Goal: Task Accomplishment & Management: Complete application form

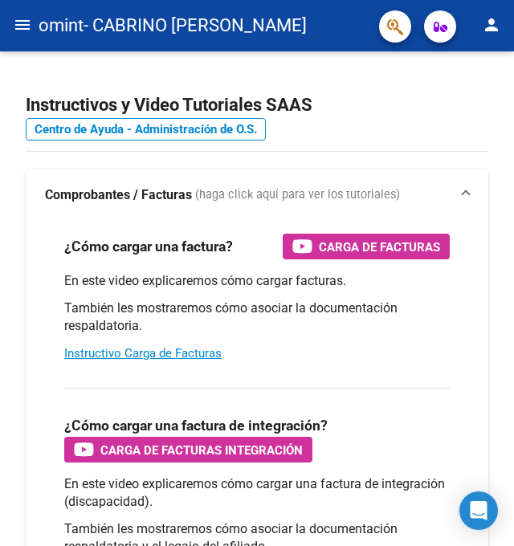
click at [25, 29] on mat-icon "menu" at bounding box center [22, 24] width 19 height 19
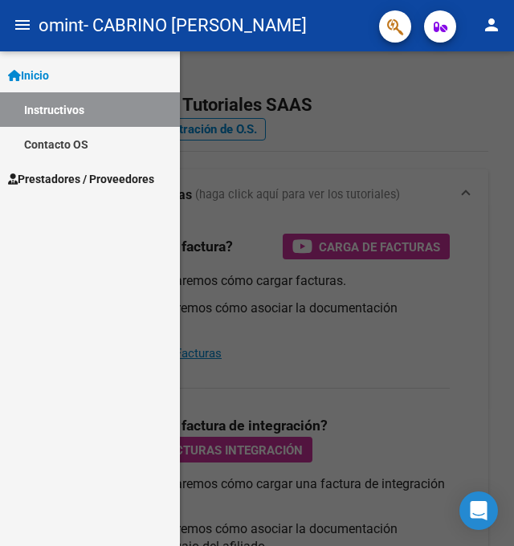
click at [52, 175] on span "Prestadores / Proveedores" at bounding box center [81, 179] width 146 height 18
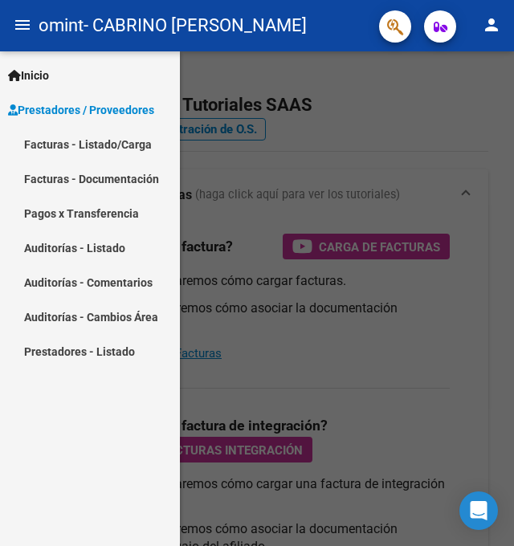
click at [116, 146] on link "Facturas - Listado/Carga" at bounding box center [90, 144] width 180 height 35
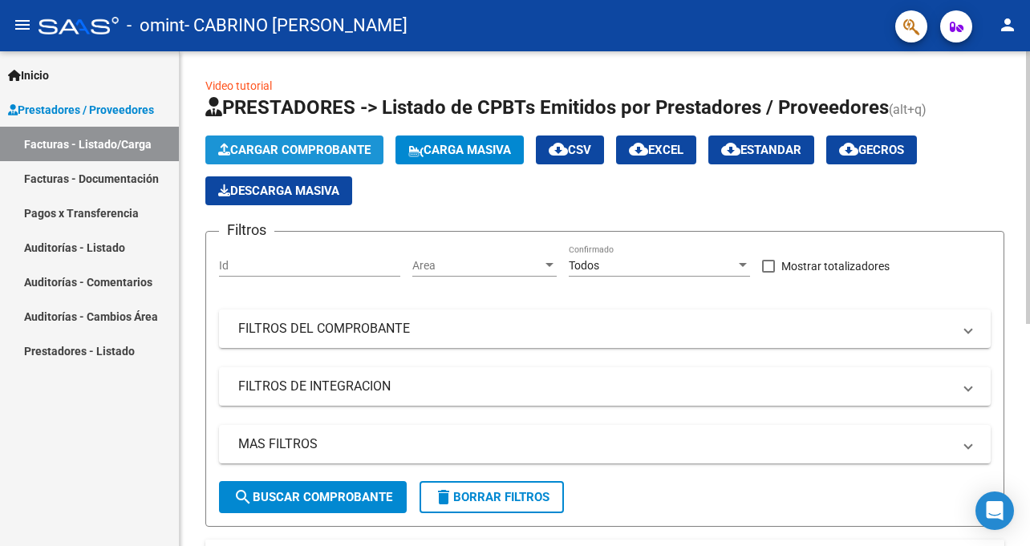
click at [331, 147] on span "Cargar Comprobante" at bounding box center [294, 150] width 152 height 14
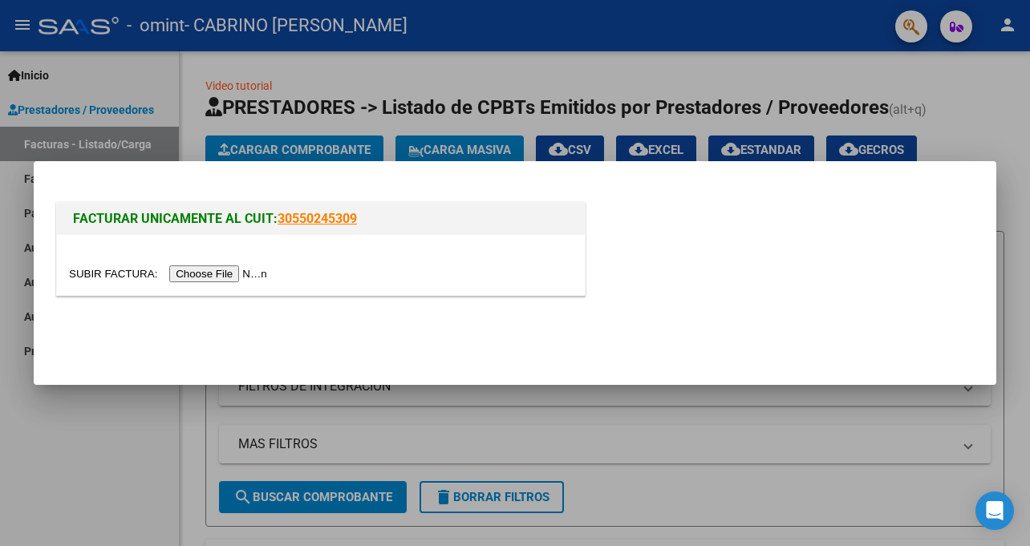
click at [249, 274] on input "file" at bounding box center [170, 274] width 203 height 17
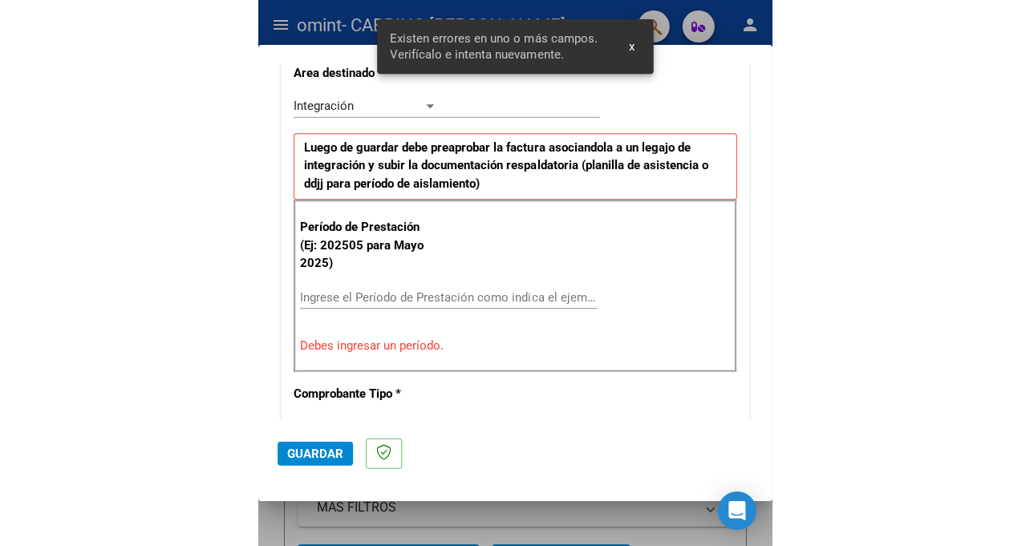
scroll to position [408, 0]
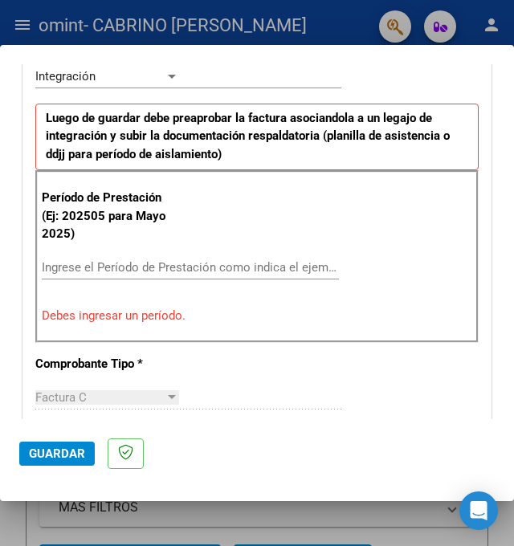
drag, startPoint x: 140, startPoint y: 274, endPoint x: 148, endPoint y: 270, distance: 9.0
click at [140, 274] on div "Ingrese el Período de Prestación como indica el ejemplo" at bounding box center [190, 267] width 297 height 24
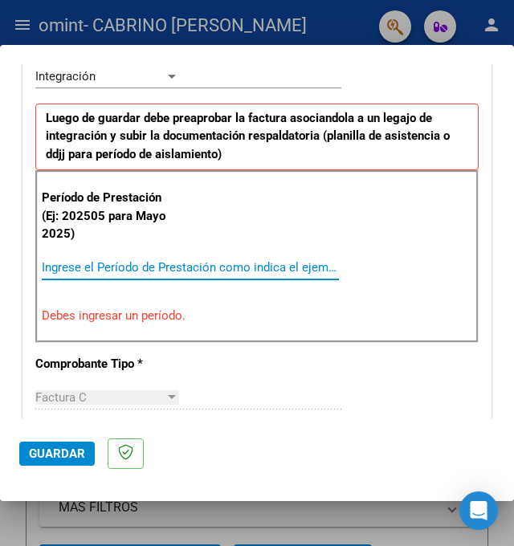
click at [163, 266] on input "Ingrese el Período de Prestación como indica el ejemplo" at bounding box center [112, 267] width 140 height 14
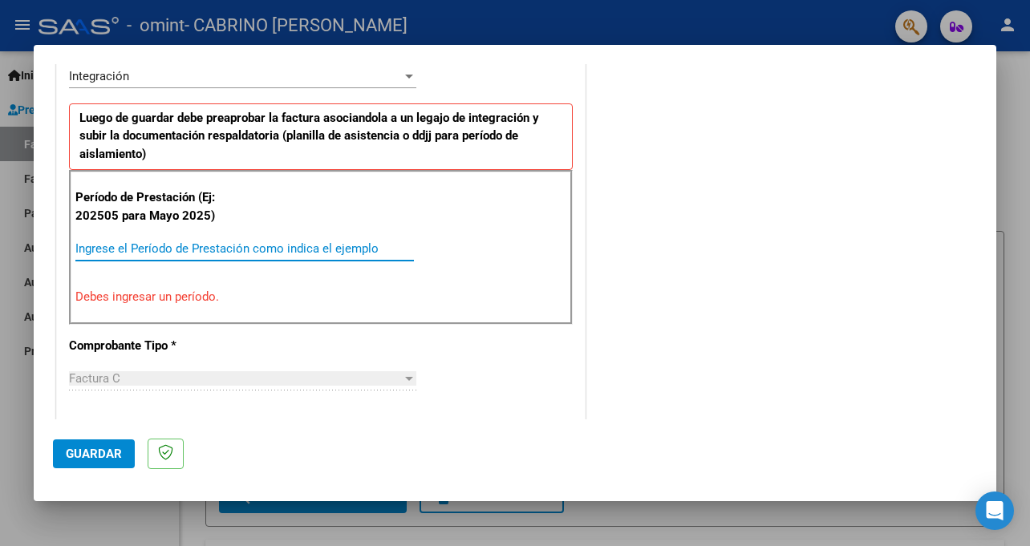
click at [314, 250] on input "Ingrese el Período de Prestación como indica el ejemplo" at bounding box center [244, 249] width 339 height 14
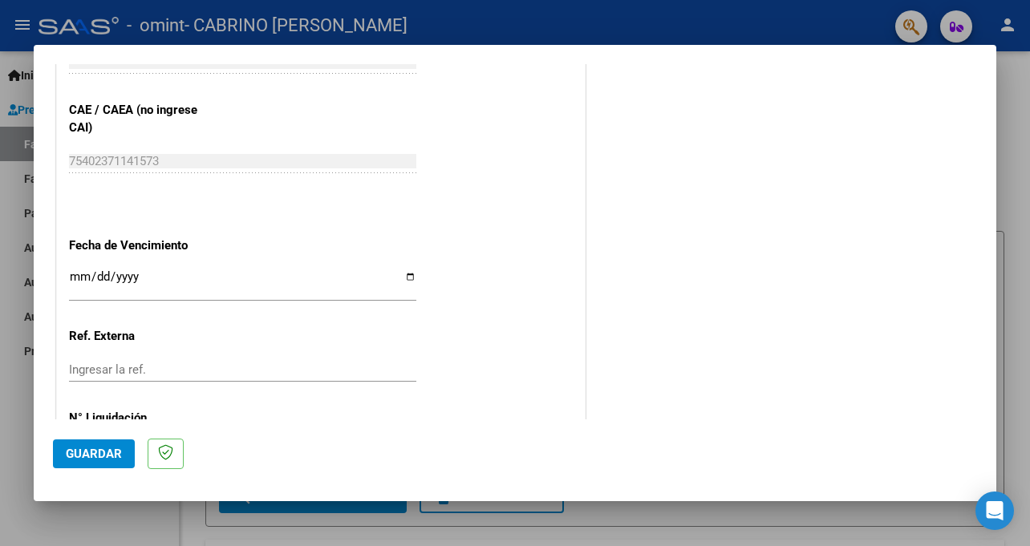
scroll to position [1050, 0]
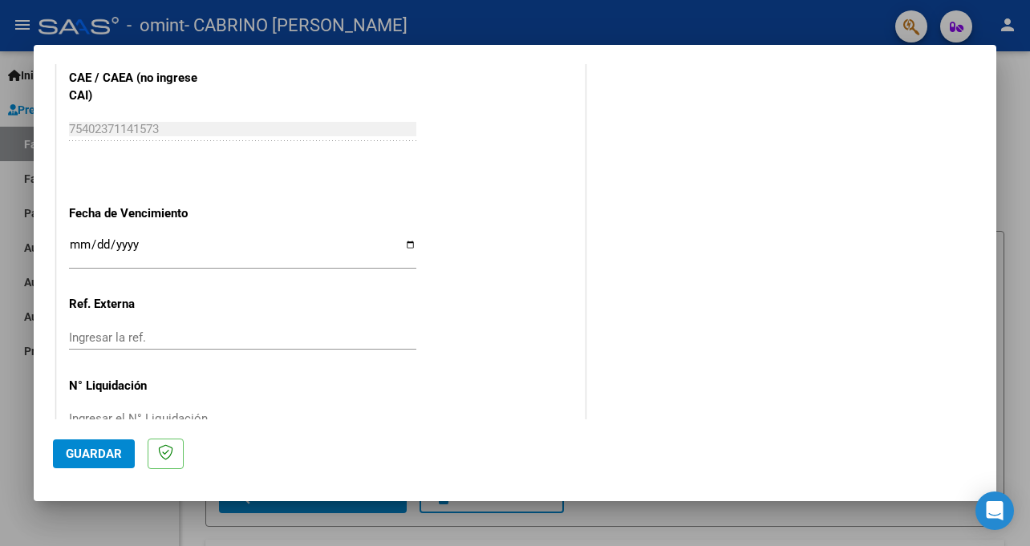
type input "202509"
click at [399, 240] on input "Ingresar la fecha" at bounding box center [242, 251] width 347 height 26
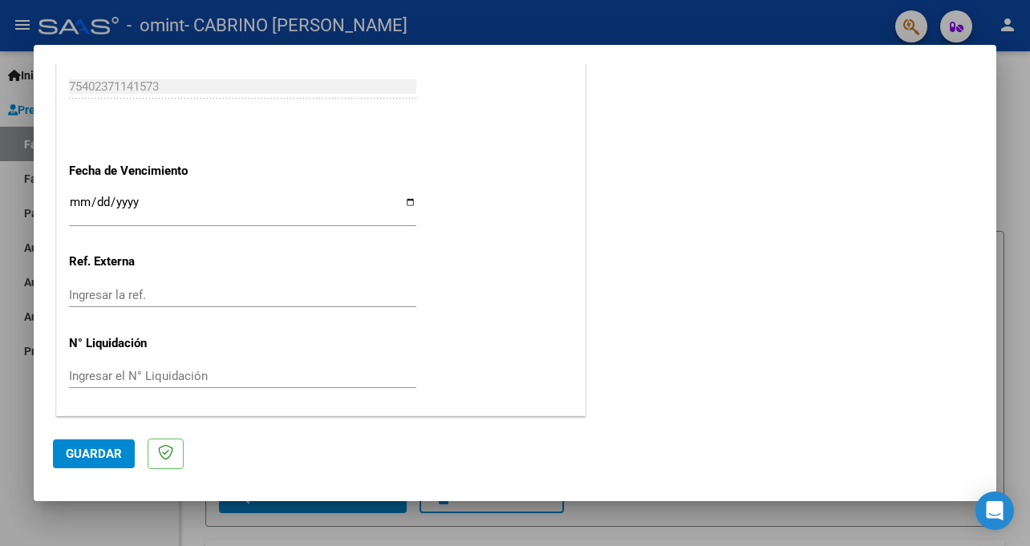
click at [323, 389] on div "Ingresar el N° Liquidación" at bounding box center [242, 383] width 347 height 39
click at [113, 459] on span "Guardar" at bounding box center [94, 454] width 56 height 14
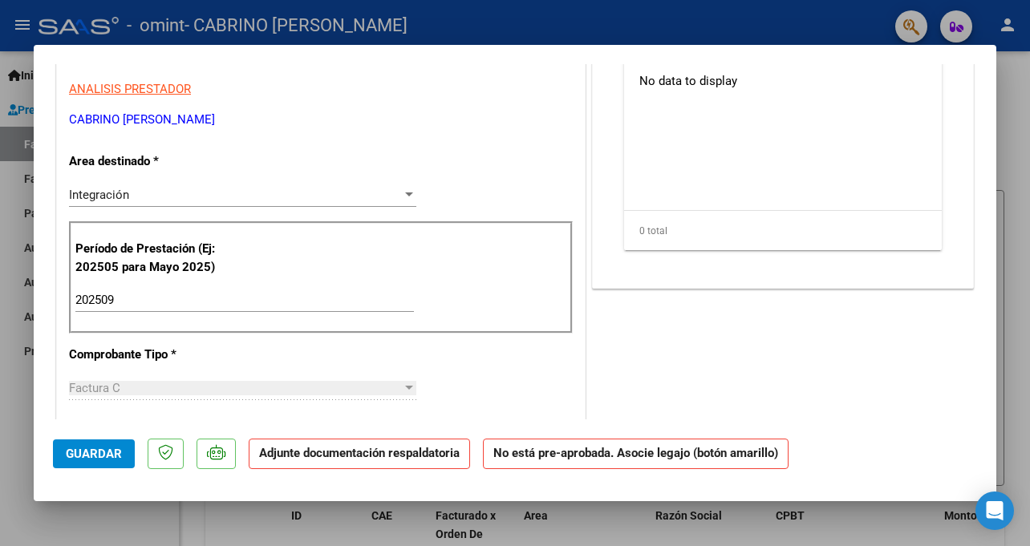
scroll to position [0, 0]
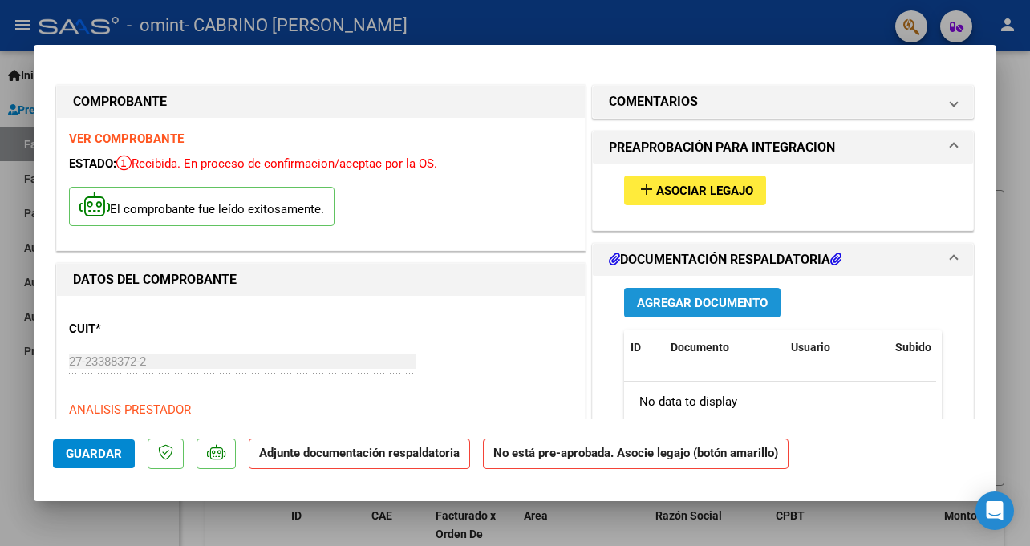
click at [513, 306] on span "Agregar Documento" at bounding box center [702, 303] width 131 height 14
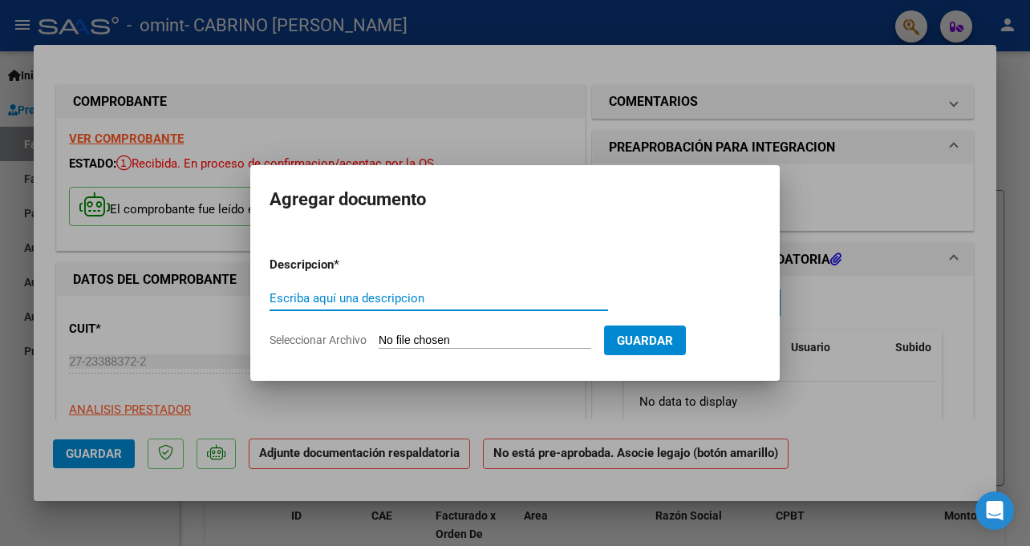
click at [456, 302] on input "Escriba aquí una descripcion" at bounding box center [439, 298] width 339 height 14
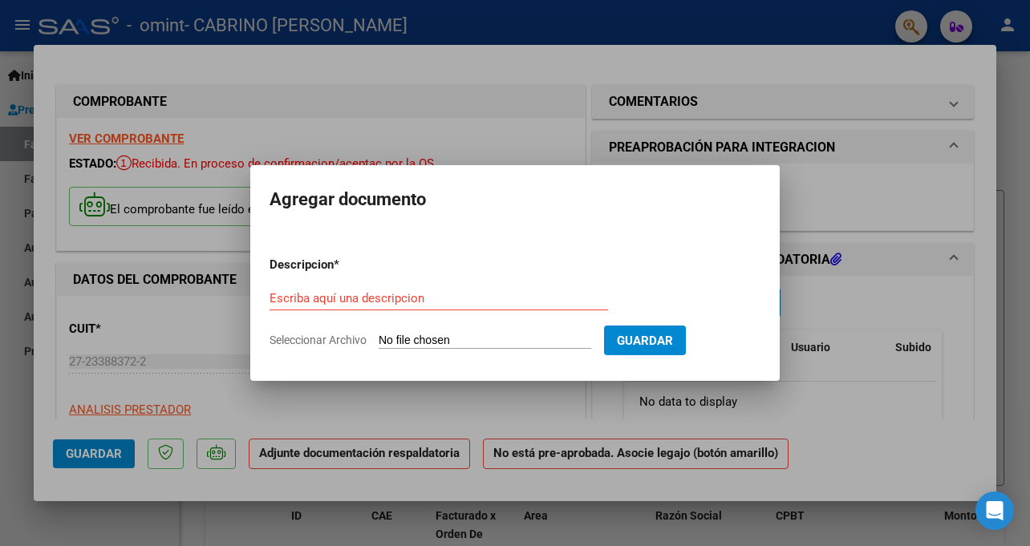
click at [466, 319] on div "Escriba aquí una descripcion" at bounding box center [439, 305] width 339 height 39
click at [468, 312] on div "Escriba aquí una descripcion" at bounding box center [439, 305] width 339 height 39
click at [469, 300] on input "Escriba aquí una descripcion" at bounding box center [439, 298] width 339 height 14
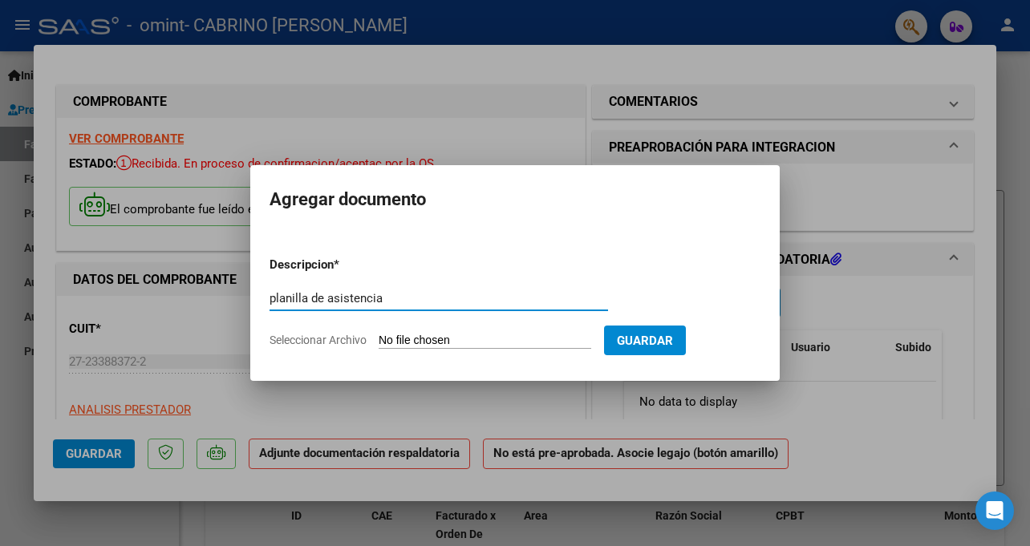
type input "planilla de asistencia"
click at [513, 352] on form "Descripcion * planilla de asistencia Escriba aquí una descripcion Seleccionar A…" at bounding box center [515, 302] width 491 height 117
click at [513, 339] on input "Seleccionar Archivo" at bounding box center [485, 341] width 213 height 15
type input "C:\fakepath\asi.jpg"
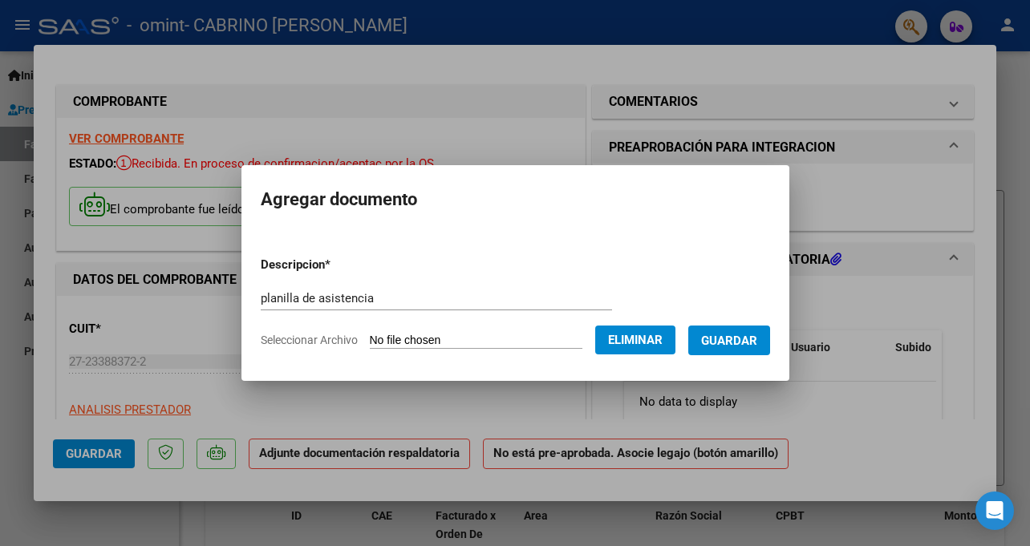
click at [513, 350] on button "Guardar" at bounding box center [729, 341] width 82 height 30
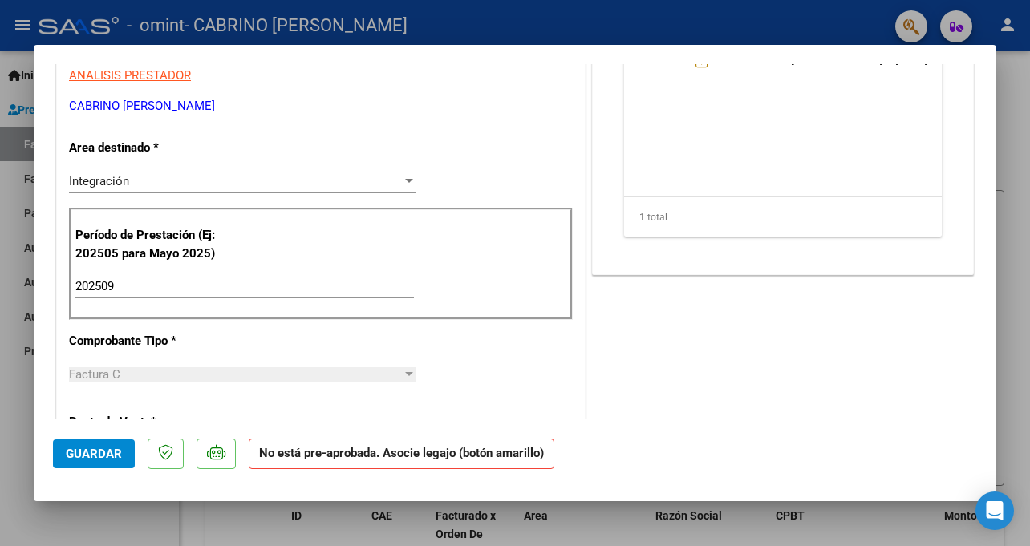
scroll to position [94, 0]
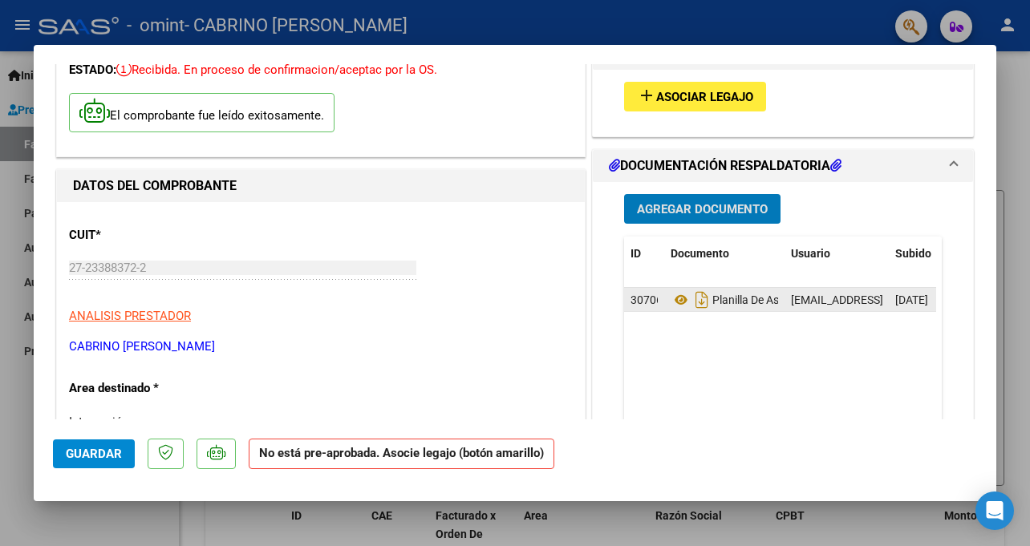
click at [513, 297] on datatable-body-cell "[EMAIL_ADDRESS][DOMAIN_NAME] - [PERSON_NAME]" at bounding box center [837, 299] width 104 height 23
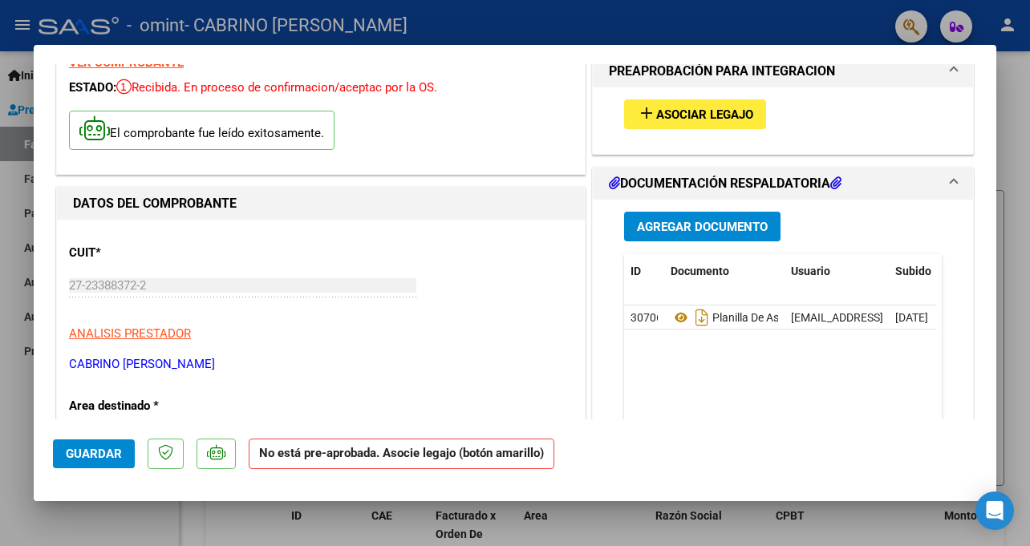
scroll to position [0, 0]
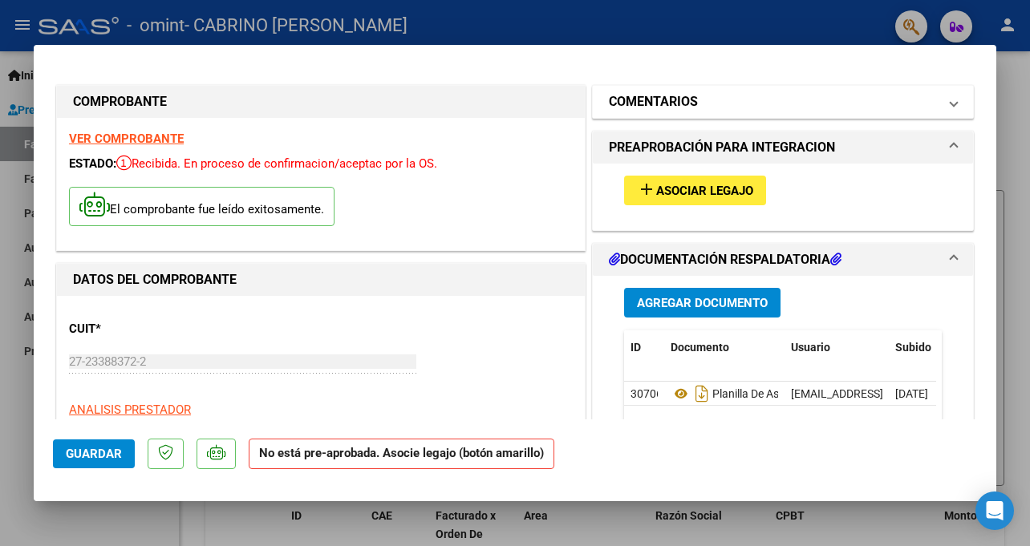
click at [513, 108] on mat-panel-title "COMENTARIOS" at bounding box center [773, 101] width 329 height 19
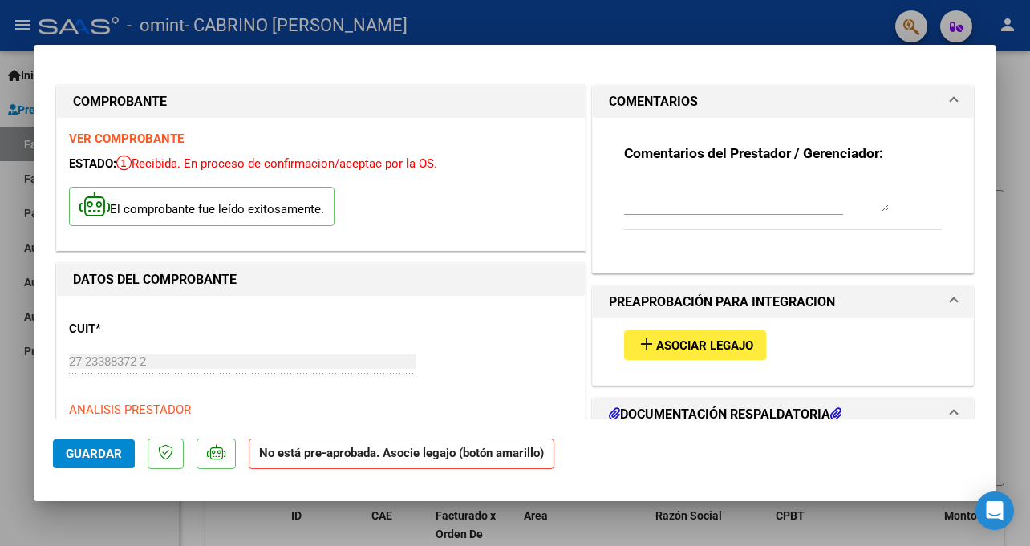
click at [513, 108] on mat-panel-title "COMENTARIOS" at bounding box center [773, 101] width 329 height 19
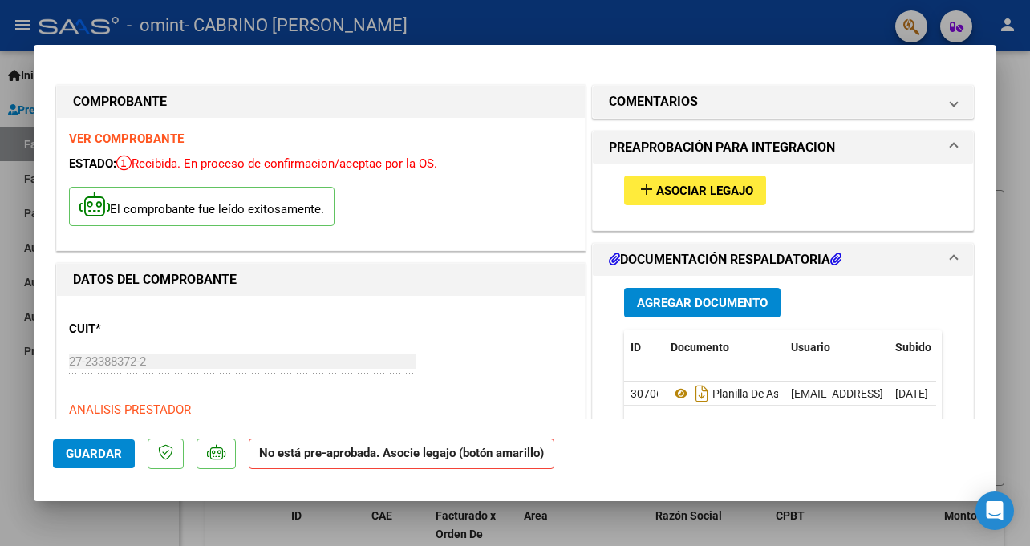
click at [513, 152] on mat-panel-title "PREAPROBACIÓN PARA INTEGRACION" at bounding box center [773, 147] width 329 height 19
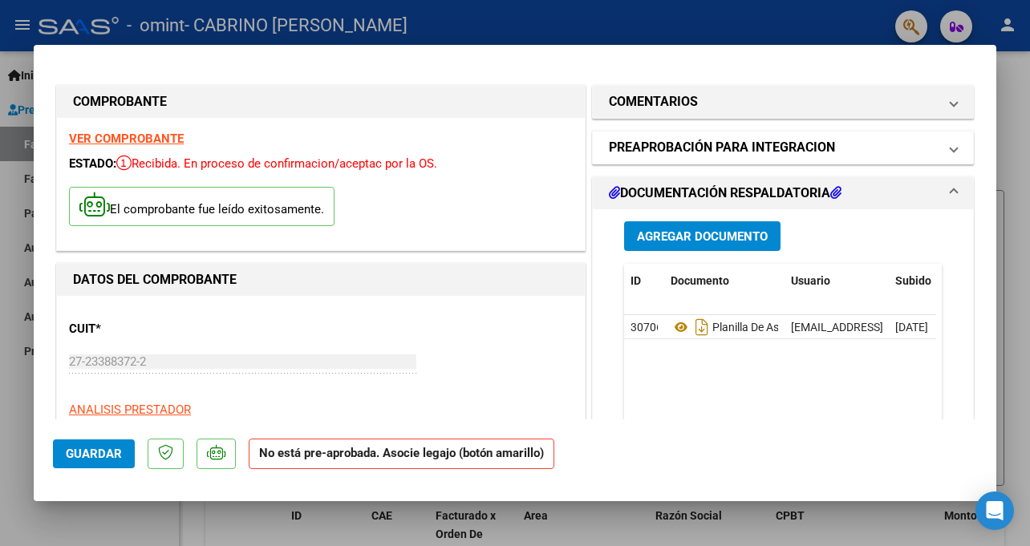
click at [513, 144] on h1 "PREAPROBACIÓN PARA INTEGRACION" at bounding box center [722, 147] width 226 height 19
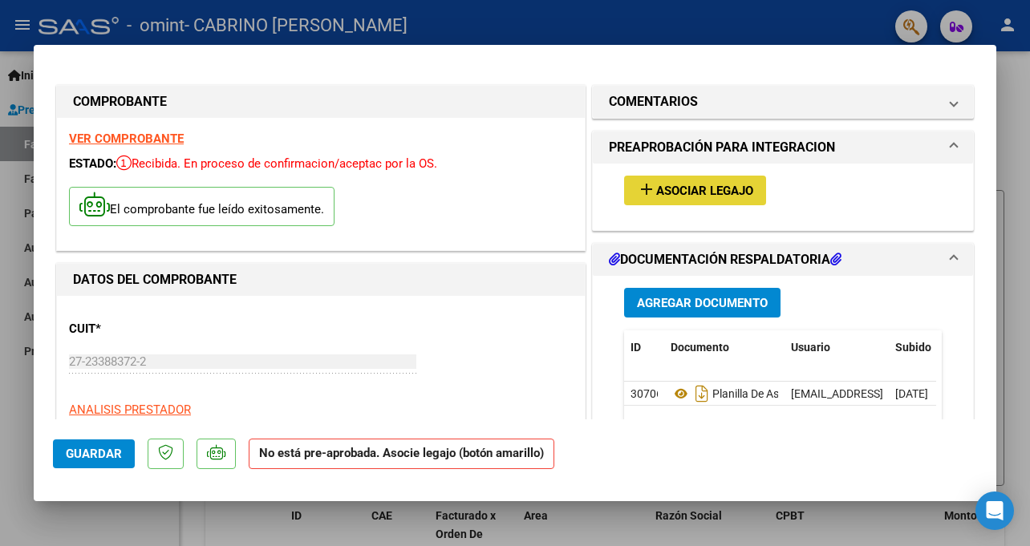
click at [513, 193] on span "Asociar Legajo" at bounding box center [704, 191] width 97 height 14
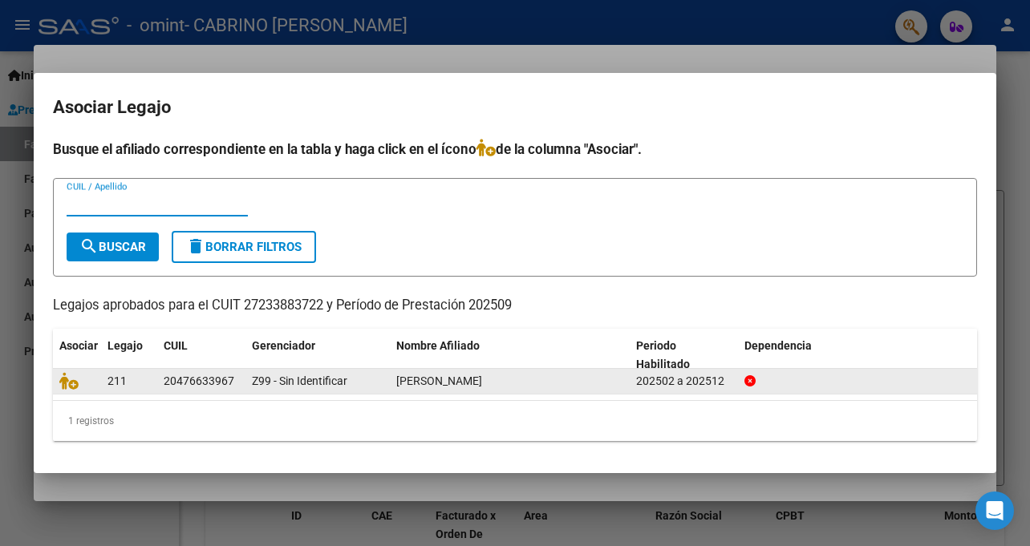
click at [105, 378] on datatable-body-cell "211" at bounding box center [129, 381] width 56 height 25
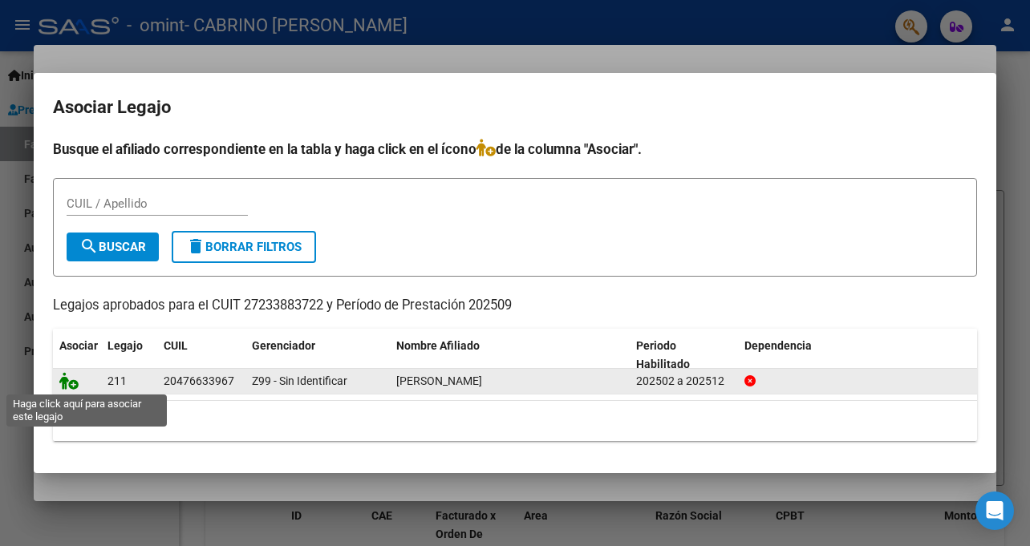
click at [64, 383] on icon at bounding box center [68, 381] width 19 height 18
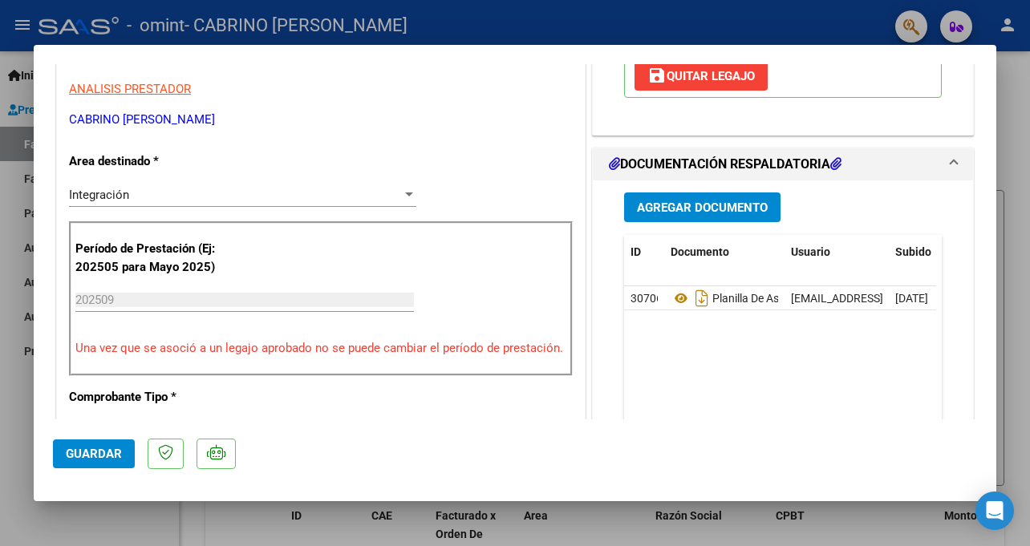
scroll to position [160, 0]
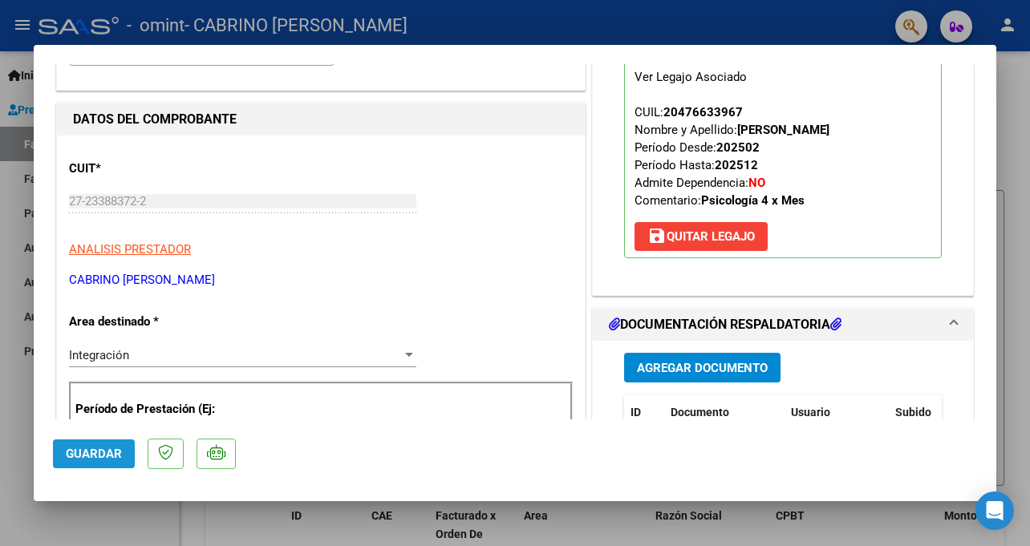
click at [92, 449] on span "Guardar" at bounding box center [94, 454] width 56 height 14
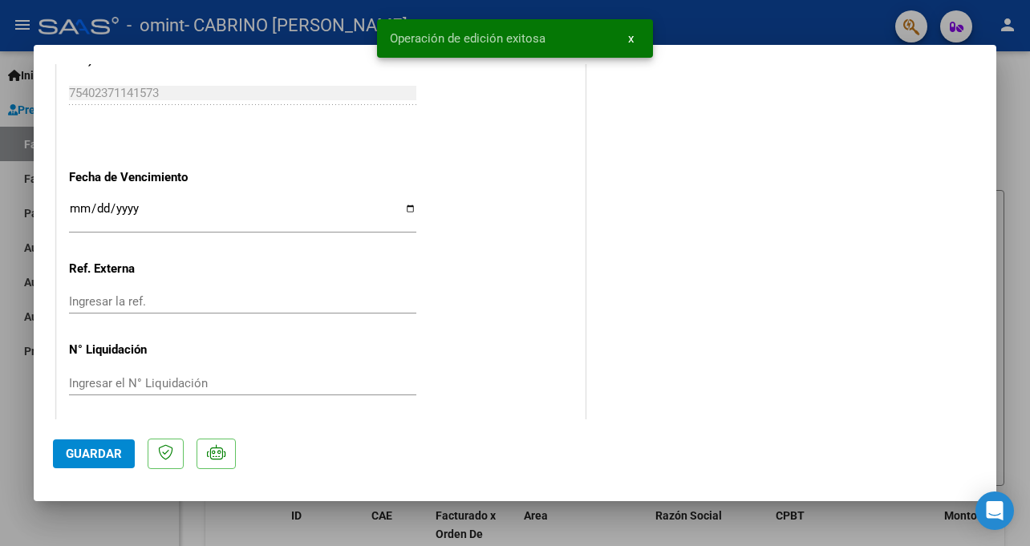
scroll to position [1098, 0]
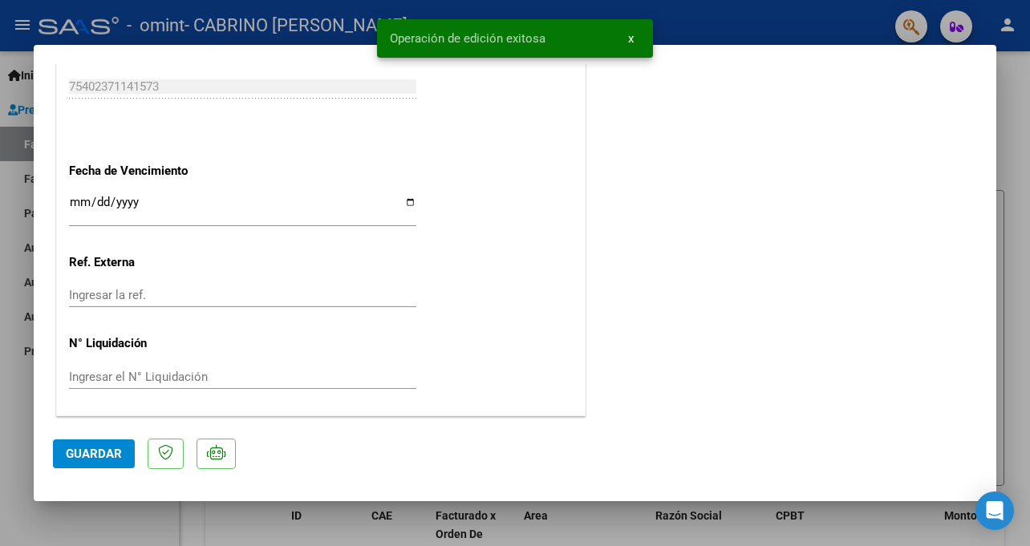
click at [105, 440] on button "Guardar" at bounding box center [94, 454] width 82 height 29
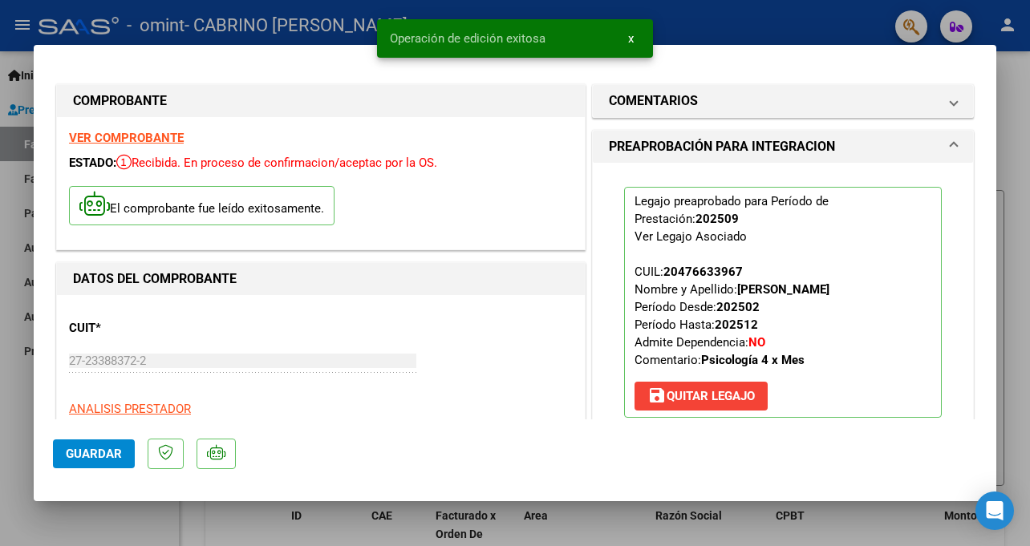
scroll to position [0, 0]
click at [513, 188] on div at bounding box center [515, 273] width 1030 height 546
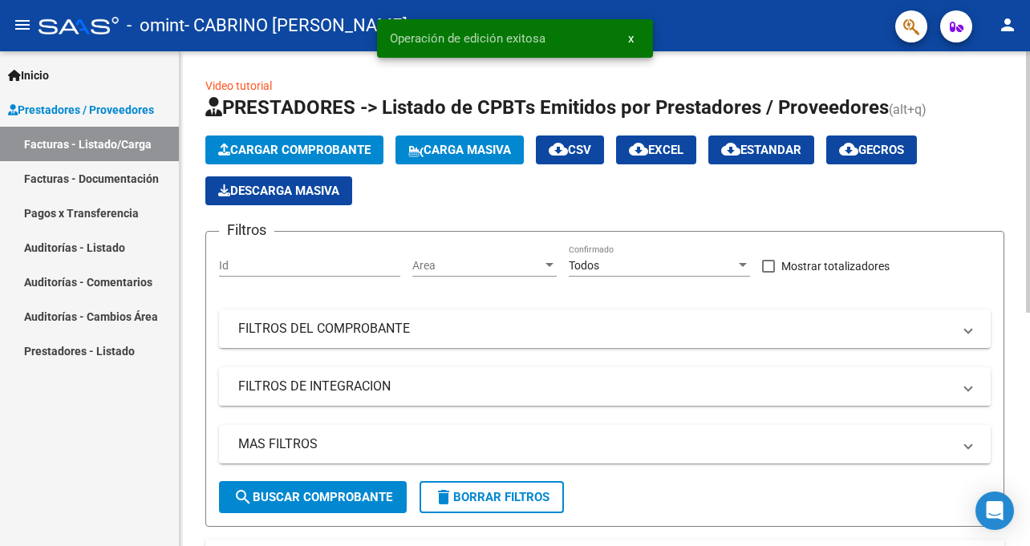
scroll to position [407, 0]
